Goal: Task Accomplishment & Management: Use online tool/utility

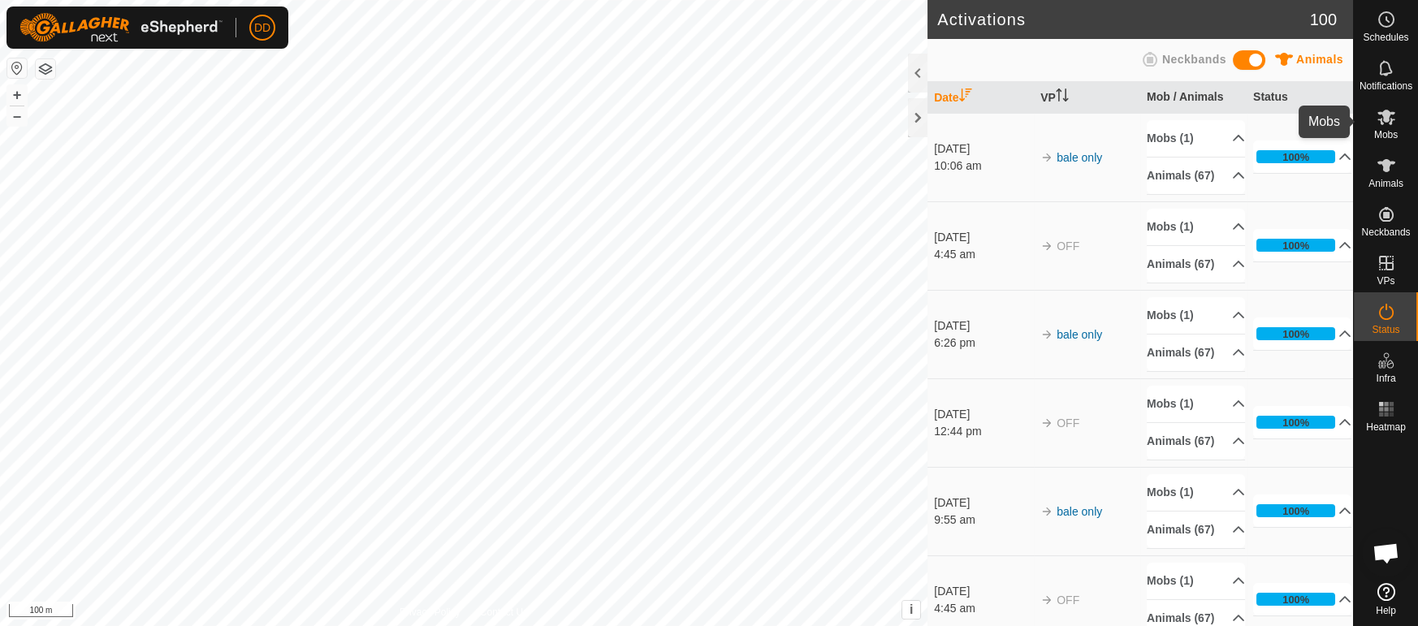
click at [1388, 130] on span "Mobs" at bounding box center [1387, 135] width 24 height 10
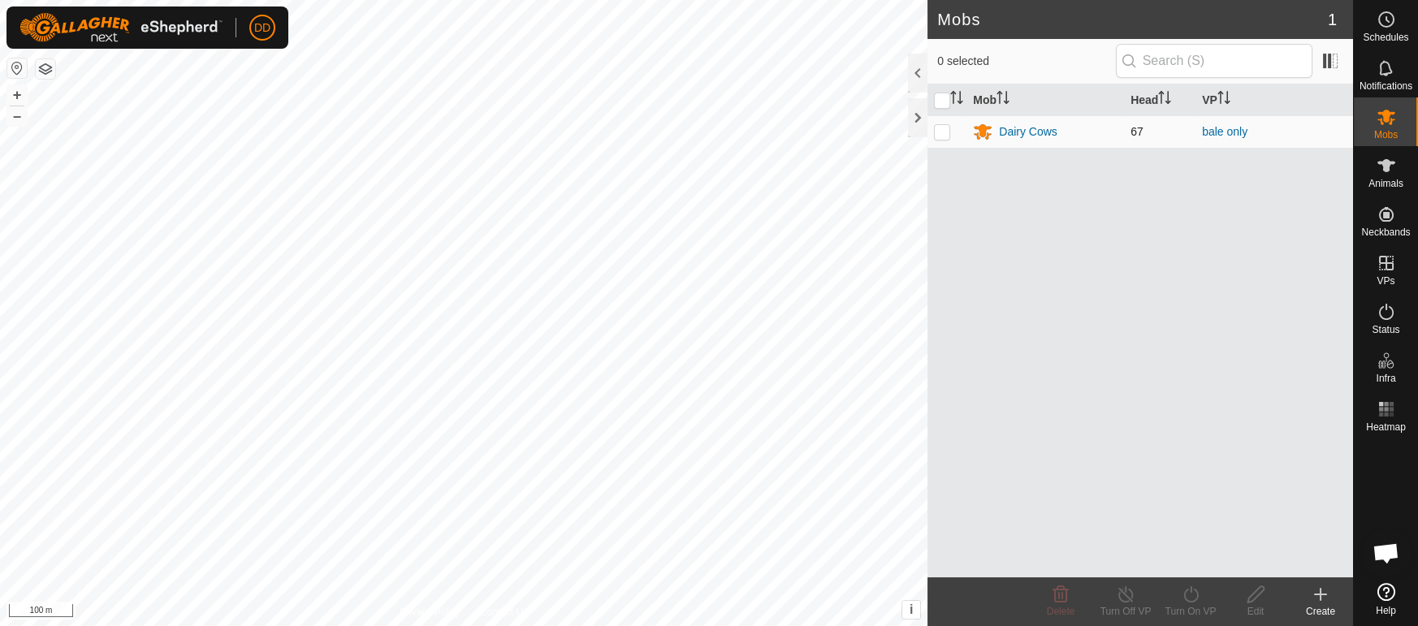
click at [935, 141] on td at bounding box center [947, 131] width 39 height 32
checkbox input "true"
click at [1118, 591] on icon at bounding box center [1126, 594] width 20 height 19
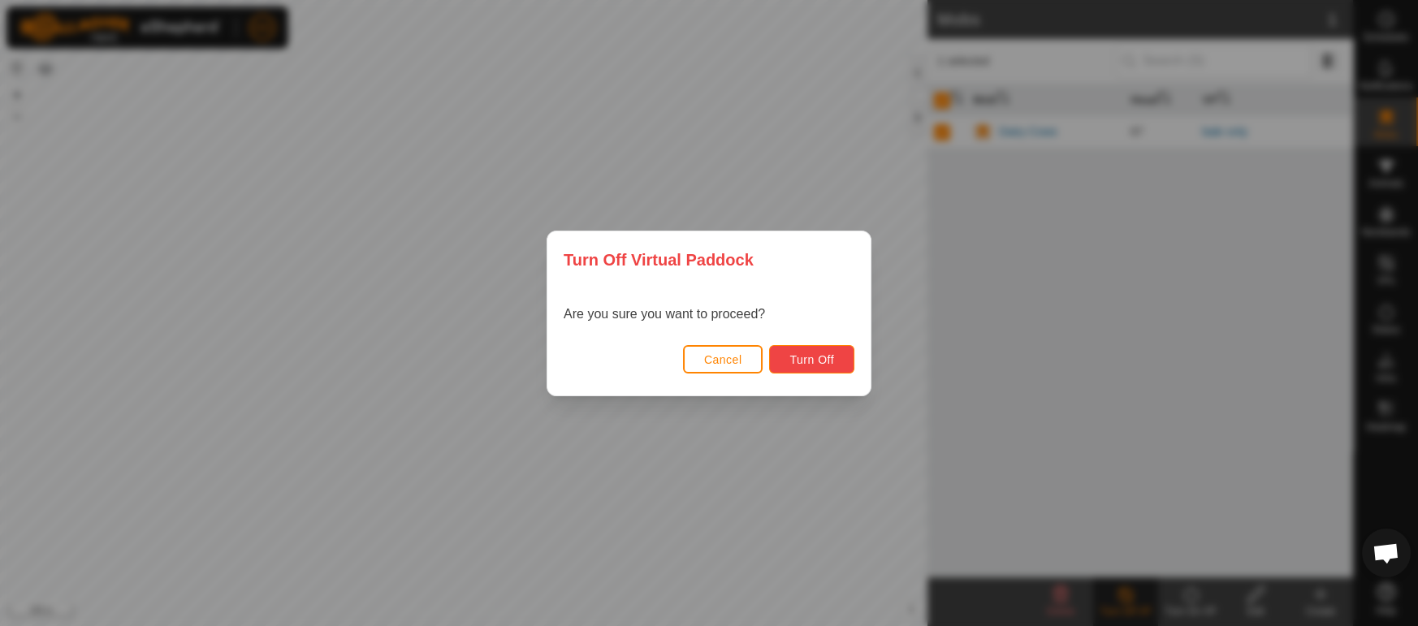
click at [830, 373] on button "Turn Off" at bounding box center [811, 359] width 85 height 28
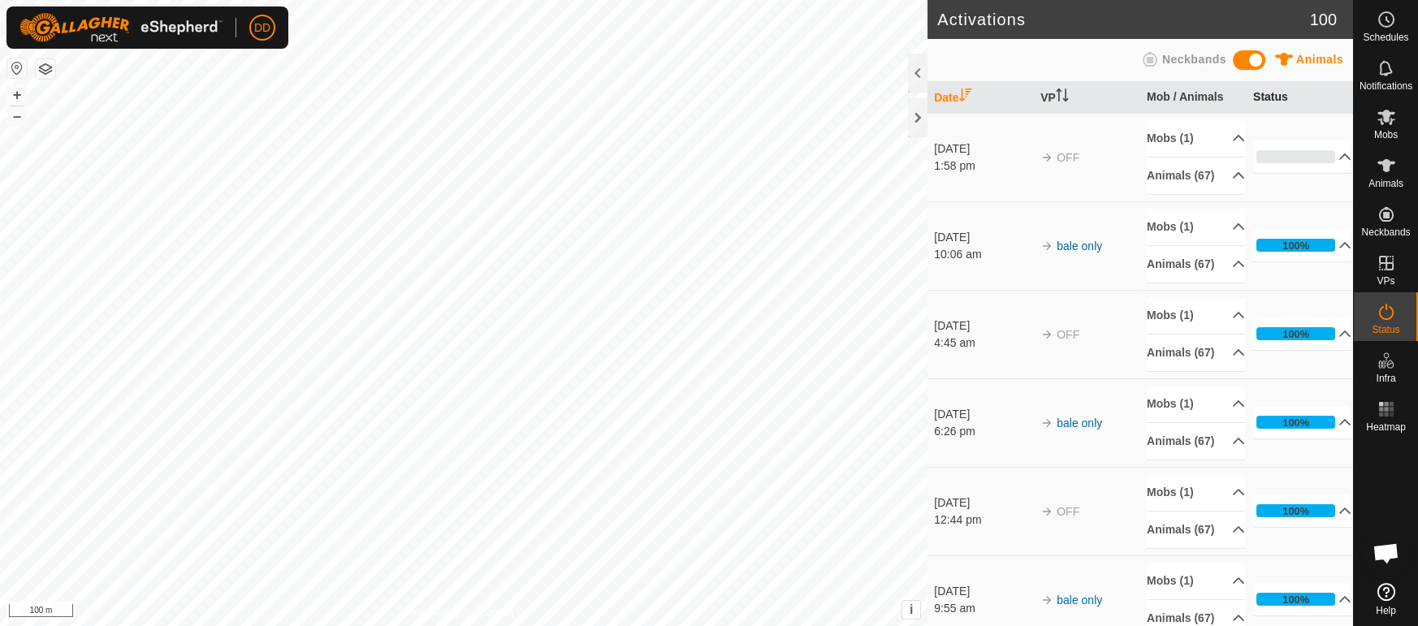
click at [1285, 103] on th "Status" at bounding box center [1300, 98] width 106 height 32
click at [1340, 161] on p-accordion-header "0%" at bounding box center [1303, 157] width 98 height 32
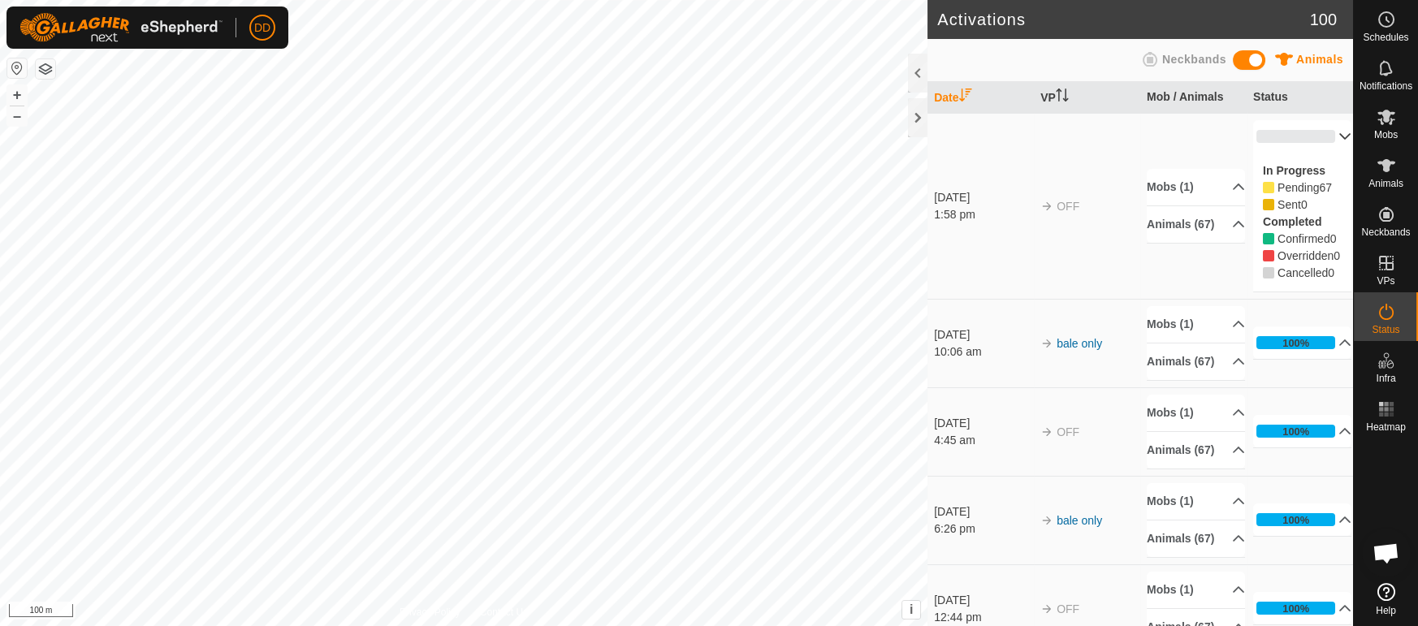
click at [1336, 134] on p-accordion-header "0%" at bounding box center [1303, 136] width 98 height 32
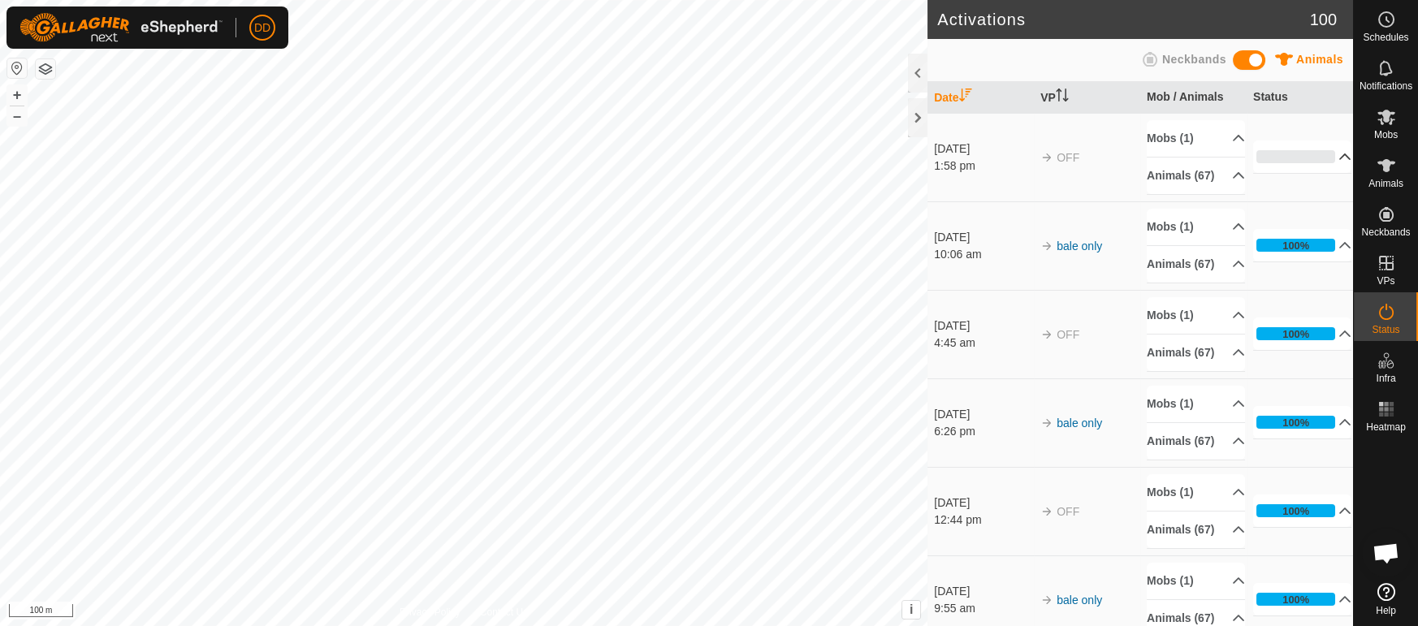
click at [1339, 158] on p-accordion-header "0%" at bounding box center [1303, 157] width 98 height 32
click at [1332, 157] on p-accordion-header "100%" at bounding box center [1303, 157] width 98 height 32
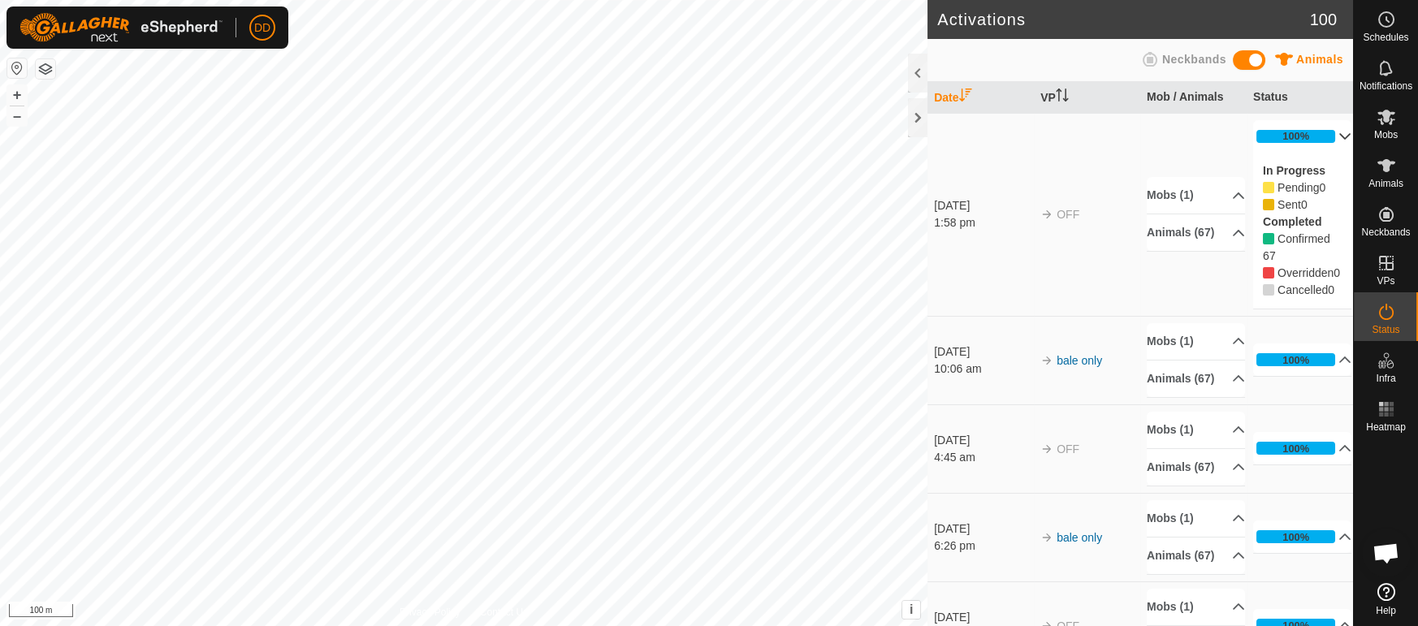
click at [1335, 142] on p-accordion-header "100%" at bounding box center [1303, 136] width 98 height 32
